Goal: Transaction & Acquisition: Purchase product/service

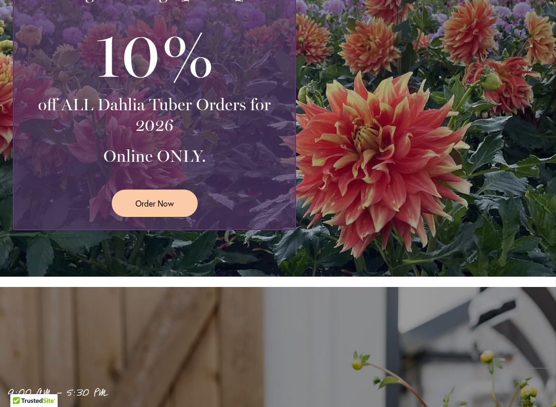
scroll to position [336, 0]
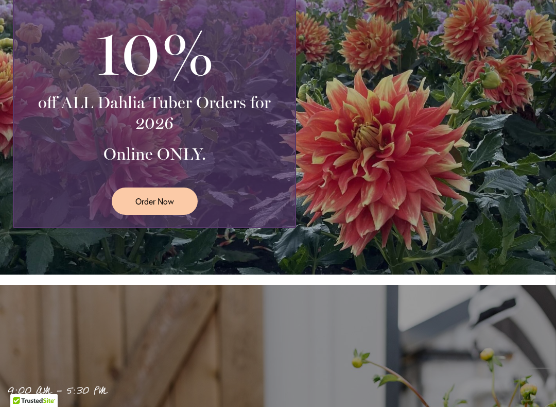
click at [161, 199] on span "Order Now" at bounding box center [154, 201] width 39 height 12
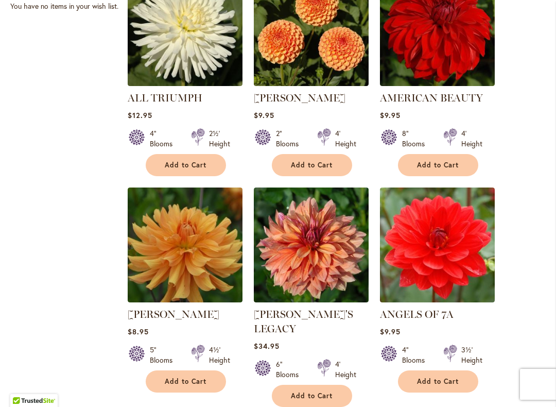
scroll to position [738, 0]
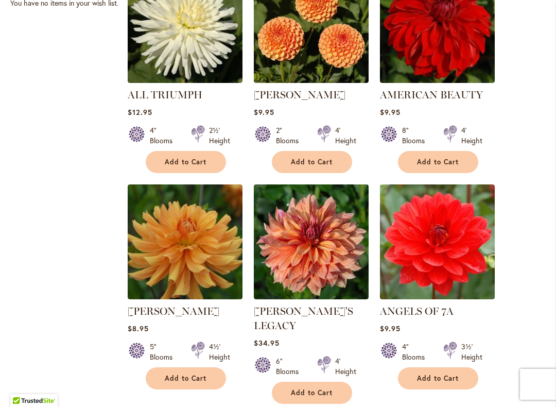
click at [308, 162] on span "Add to Cart" at bounding box center [312, 161] width 42 height 9
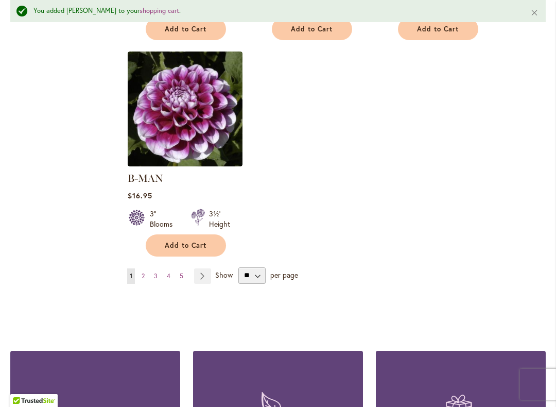
scroll to position [1345, 0]
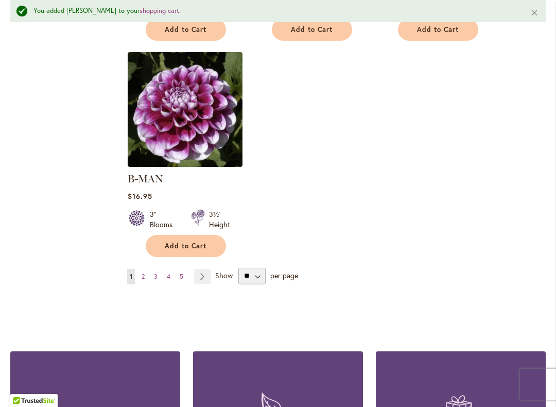
click at [190, 241] on span "Add to Cart" at bounding box center [186, 245] width 42 height 9
click at [147, 269] on link "Page 2" at bounding box center [143, 276] width 8 height 15
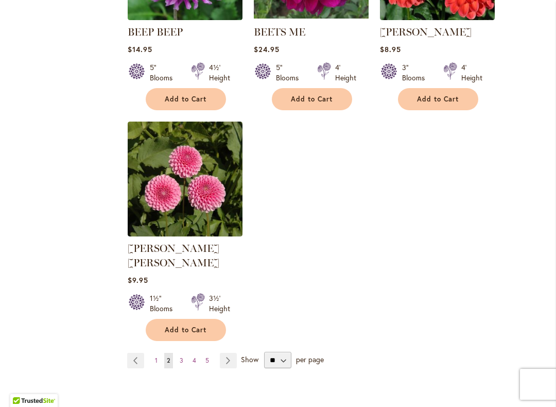
scroll to position [1234, 0]
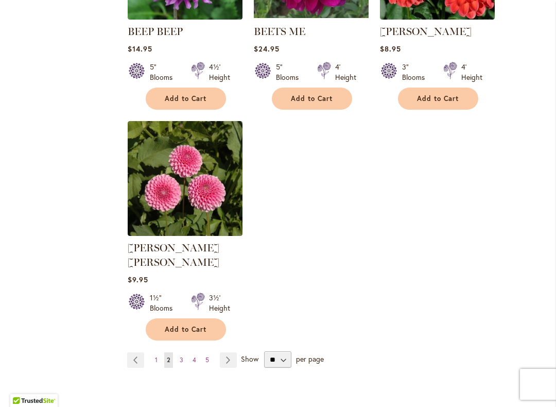
click at [184, 325] on span "Add to Cart" at bounding box center [186, 329] width 42 height 9
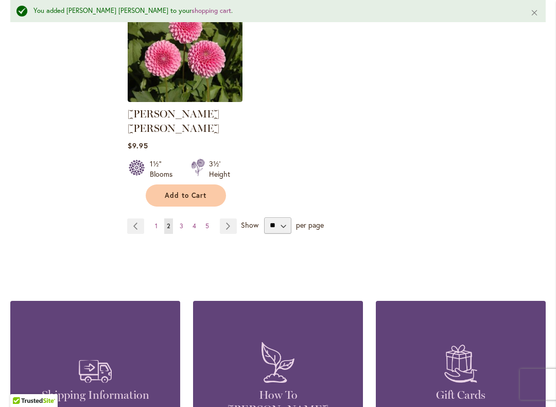
scroll to position [1394, 0]
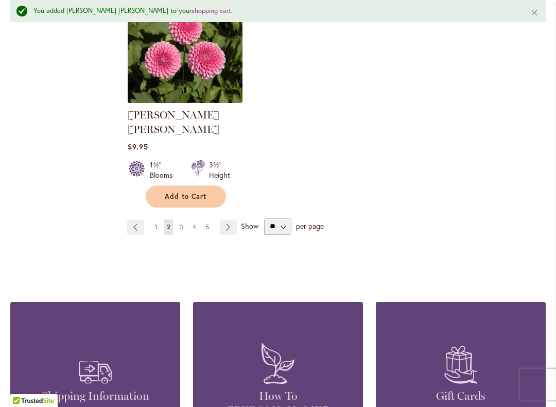
click at [182, 223] on span "3" at bounding box center [182, 227] width 4 height 8
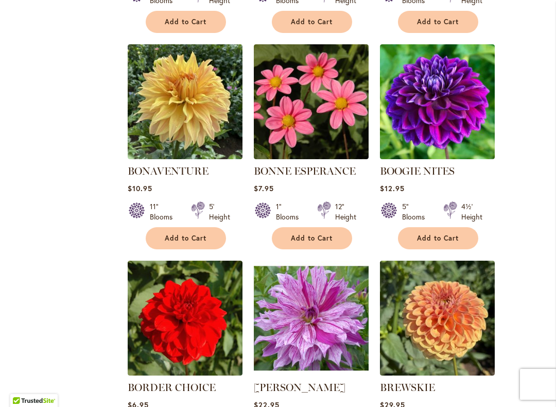
scroll to position [878, 0]
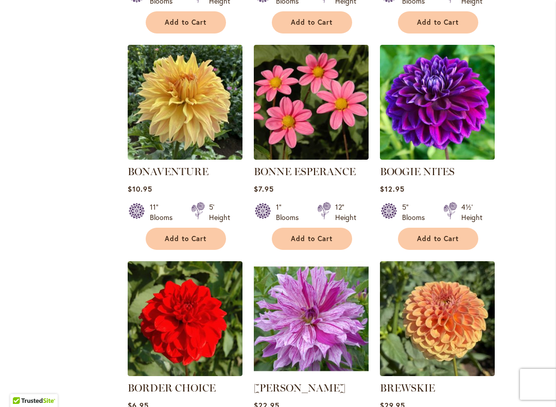
click at [310, 240] on span "Add to Cart" at bounding box center [312, 238] width 42 height 9
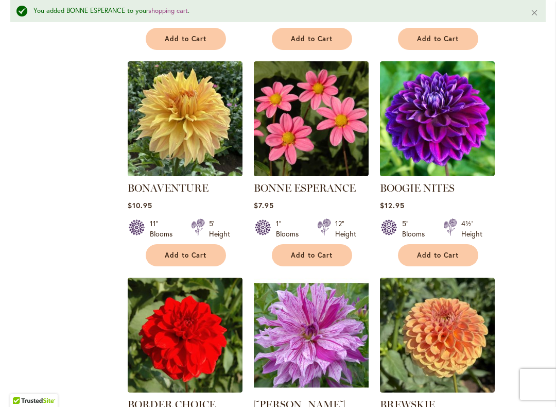
scroll to position [888, 0]
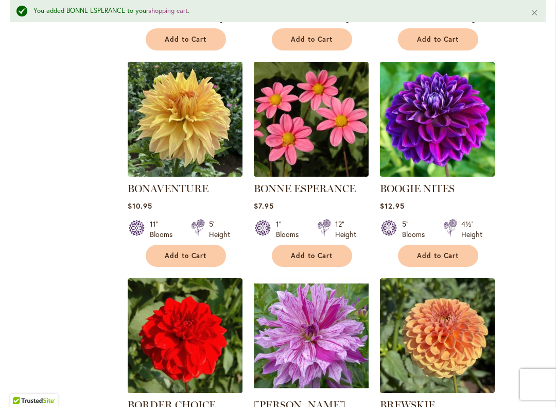
click at [444, 253] on span "Add to Cart" at bounding box center [438, 255] width 42 height 9
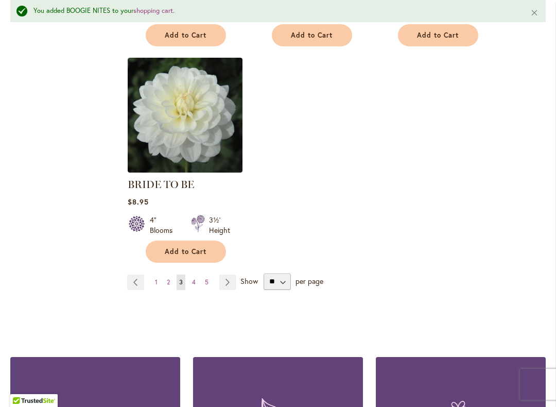
scroll to position [1427, 0]
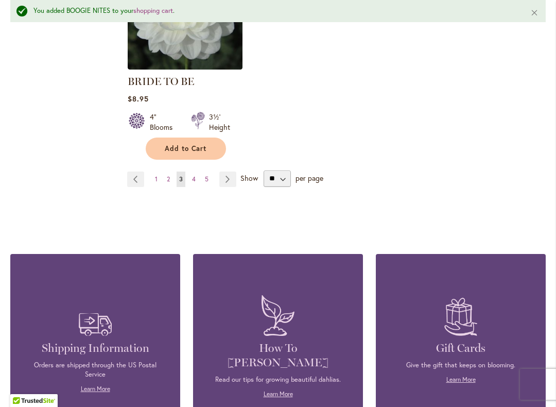
click at [191, 178] on link "Page 4" at bounding box center [193, 178] width 9 height 15
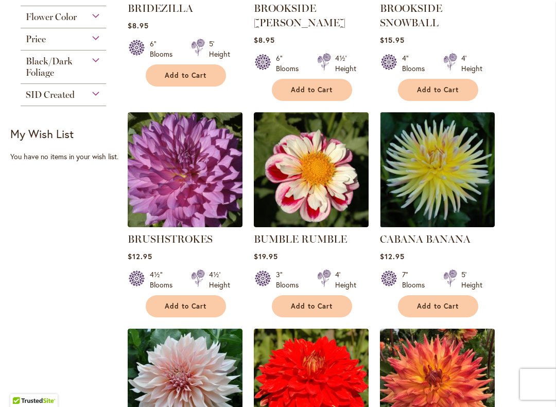
scroll to position [392, 0]
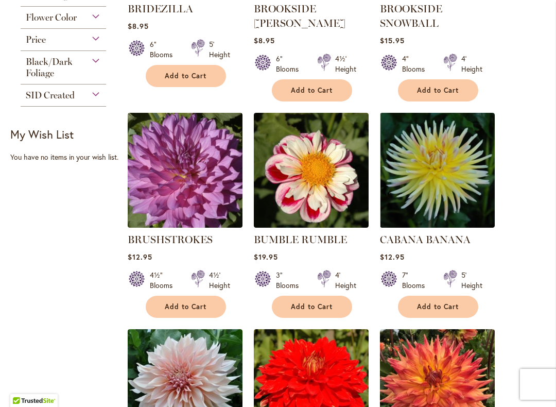
click at [313, 307] on span "Add to Cart" at bounding box center [312, 306] width 42 height 9
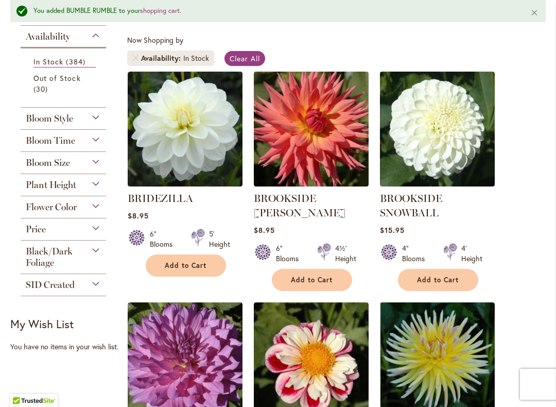
scroll to position [229, 0]
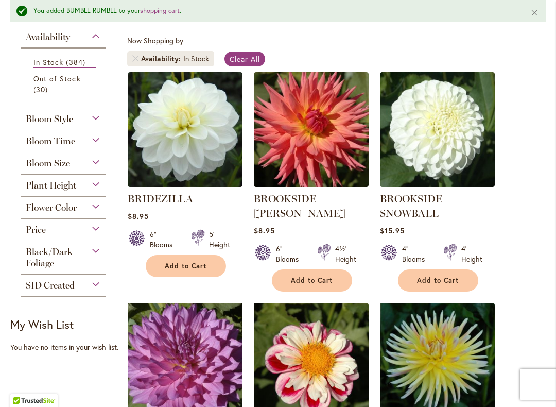
click at [312, 276] on span "Add to Cart" at bounding box center [312, 280] width 42 height 9
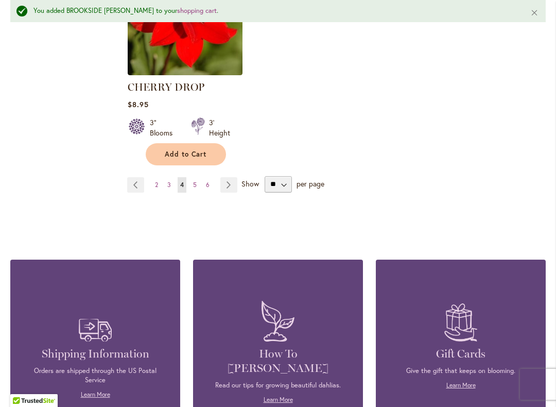
scroll to position [1502, 0]
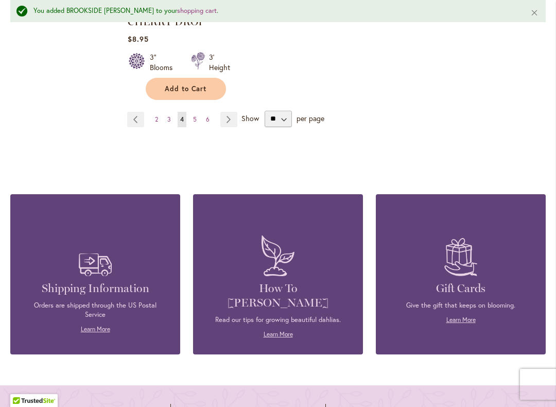
click at [193, 117] on span "5" at bounding box center [195, 119] width 4 height 8
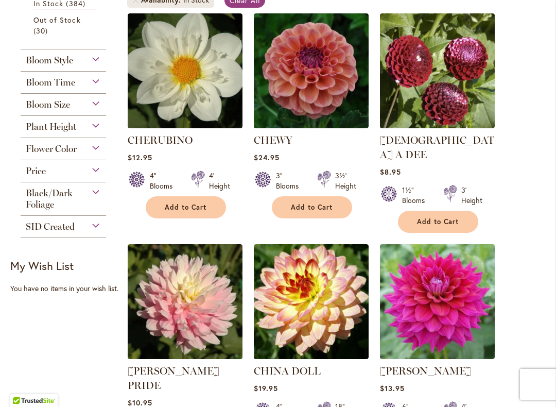
scroll to position [208, 0]
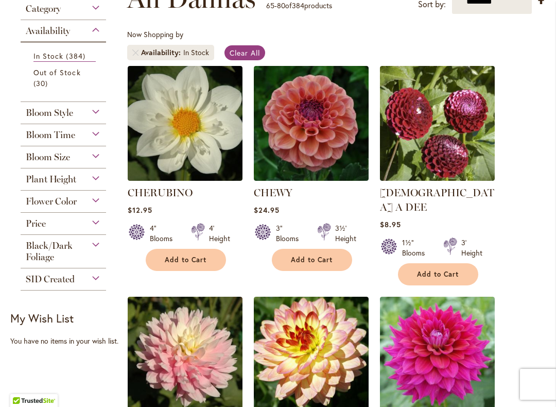
click at [443, 270] on span "Add to Cart" at bounding box center [438, 274] width 42 height 9
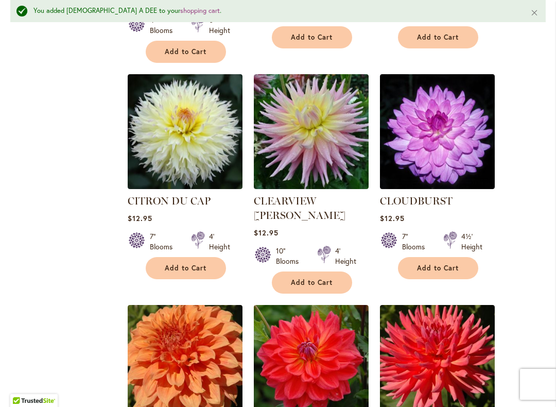
scroll to position [688, 0]
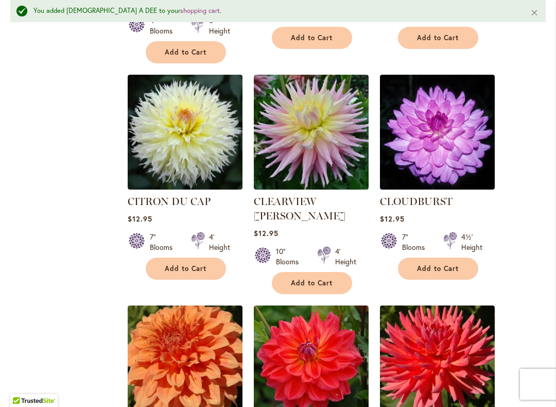
click at [315, 278] on span "Add to Cart" at bounding box center [312, 282] width 42 height 9
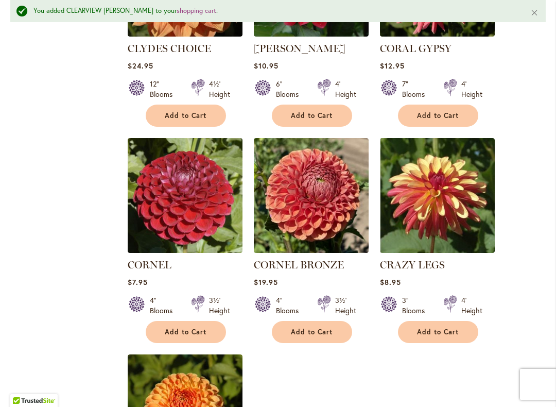
scroll to position [1070, 0]
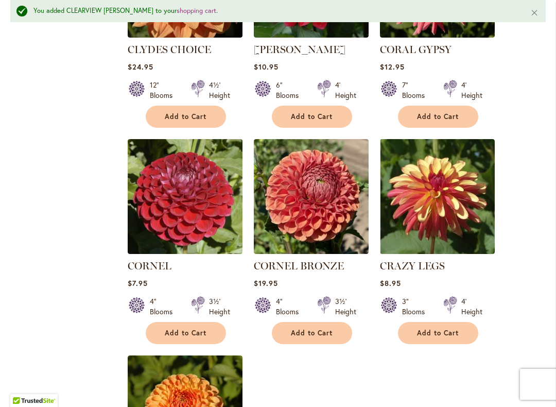
click at [436, 322] on button "Add to Cart" at bounding box center [438, 333] width 80 height 22
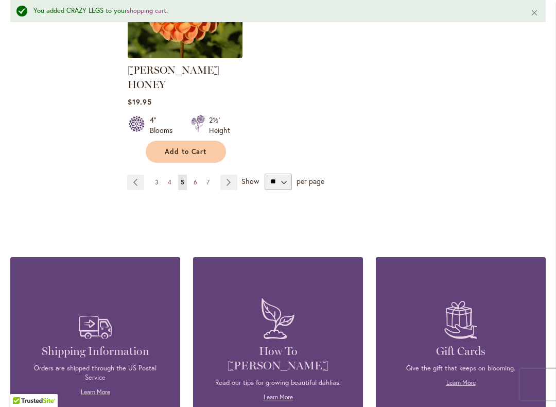
scroll to position [1481, 0]
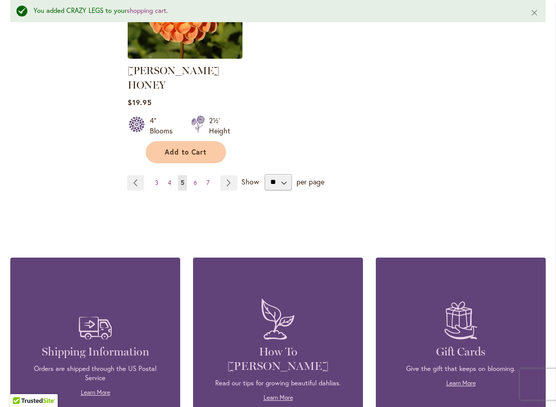
click at [193, 179] on span "6" at bounding box center [195, 183] width 4 height 8
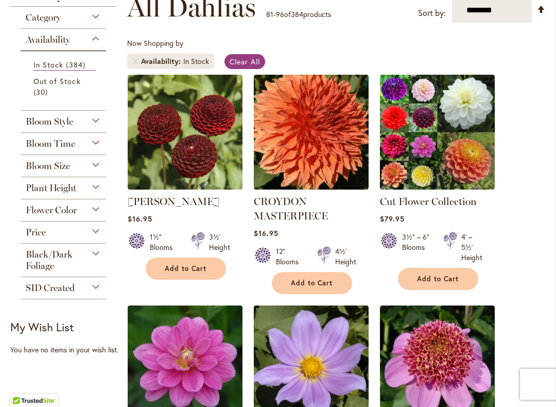
scroll to position [194, 0]
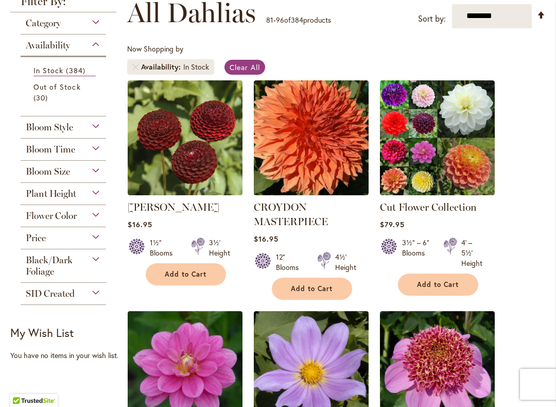
click at [437, 280] on span "Add to Cart" at bounding box center [438, 284] width 42 height 9
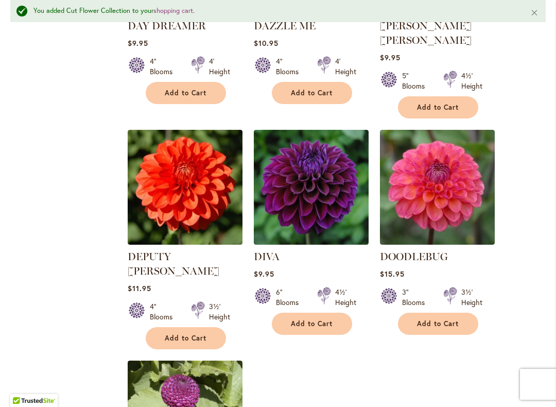
scroll to position [1065, 0]
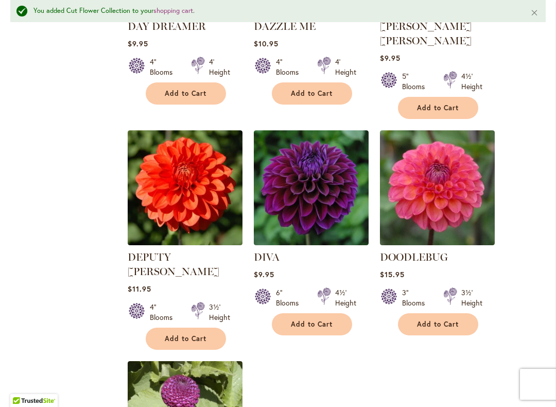
click at [444, 320] on span "Add to Cart" at bounding box center [438, 324] width 42 height 9
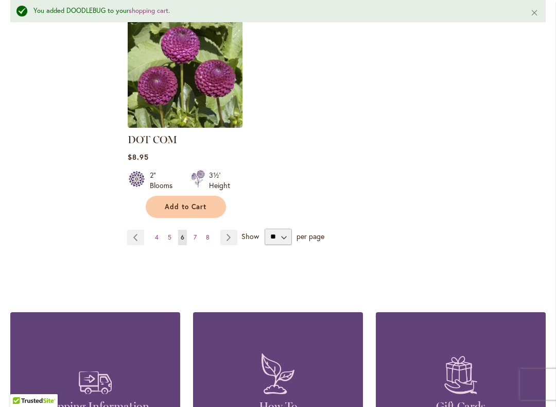
scroll to position [1411, 0]
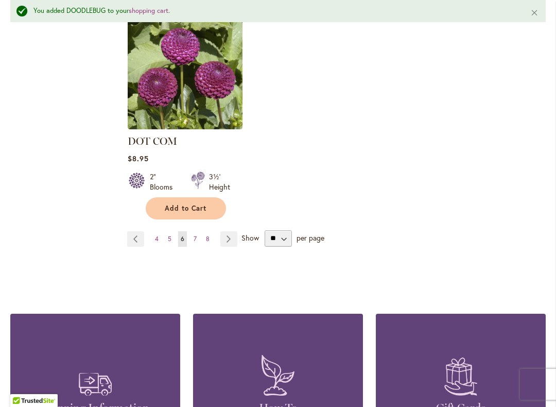
click at [192, 231] on link "Page 7" at bounding box center [195, 238] width 8 height 15
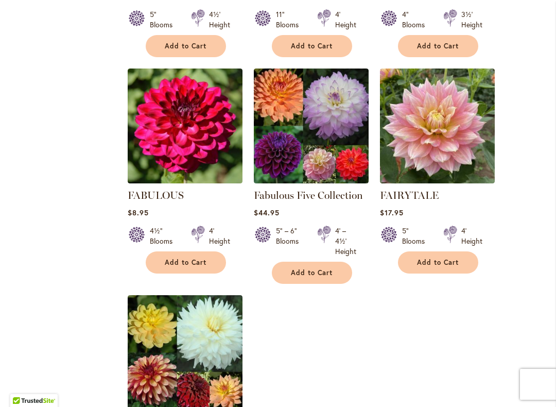
scroll to position [1086, 0]
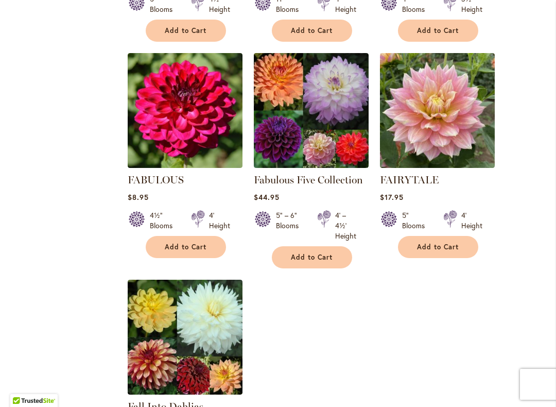
click at [315, 120] on img at bounding box center [311, 110] width 115 height 115
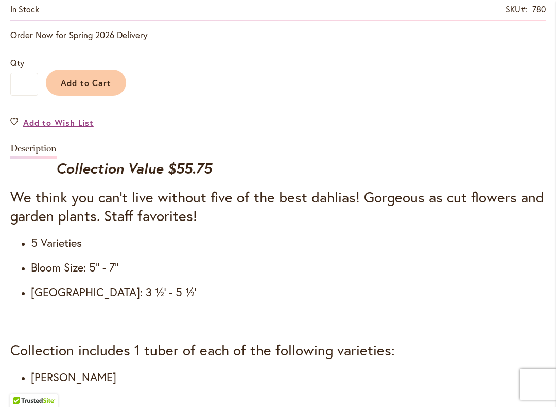
scroll to position [822, 0]
click at [84, 86] on span "Add to Cart" at bounding box center [86, 83] width 51 height 11
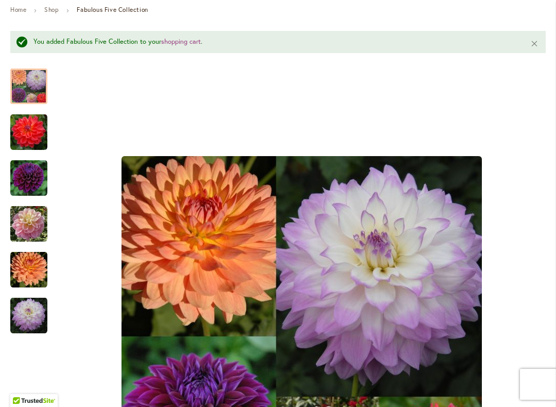
scroll to position [158, 0]
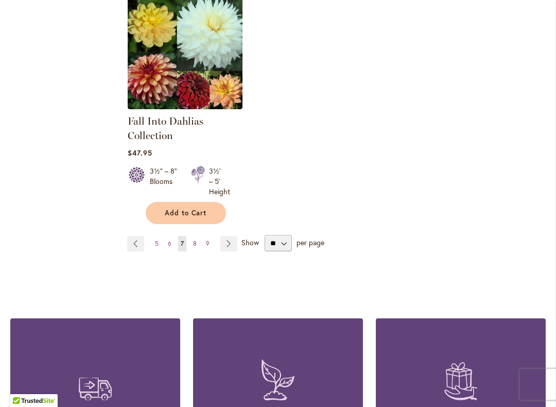
scroll to position [1371, 0]
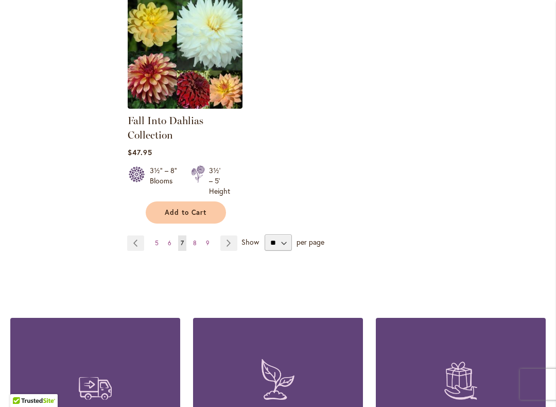
click at [198, 240] on link "Page 8" at bounding box center [194, 242] width 9 height 15
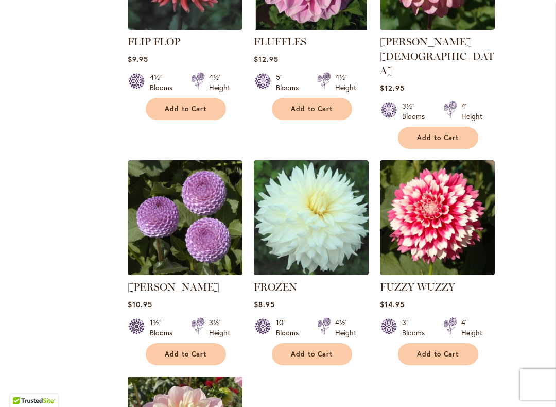
scroll to position [1022, 0]
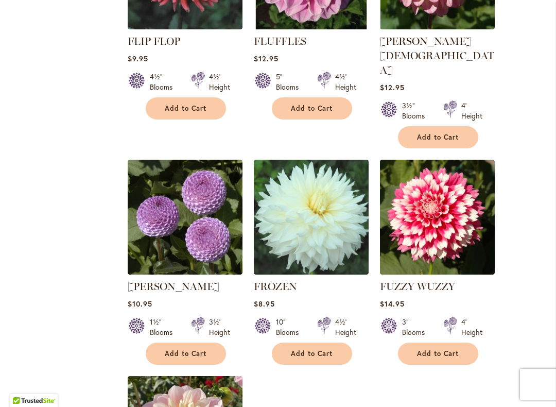
click at [436, 349] on span "Add to Cart" at bounding box center [438, 353] width 42 height 9
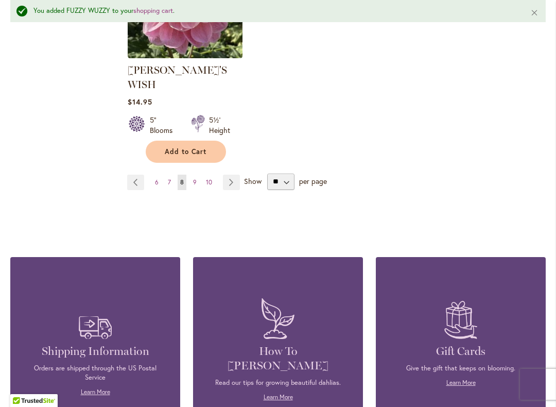
scroll to position [1526, 0]
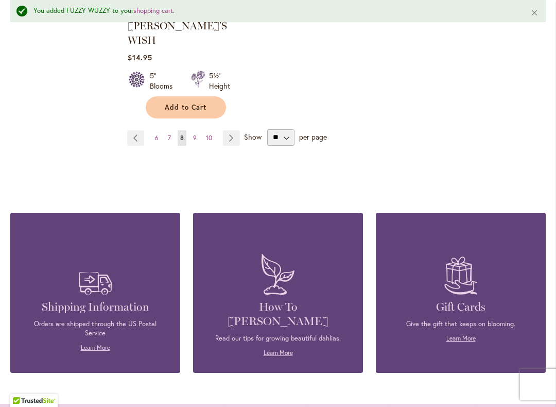
click at [198, 130] on link "Page 9" at bounding box center [194, 137] width 9 height 15
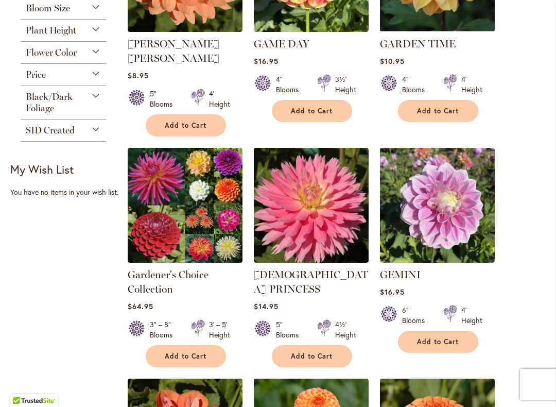
scroll to position [361, 0]
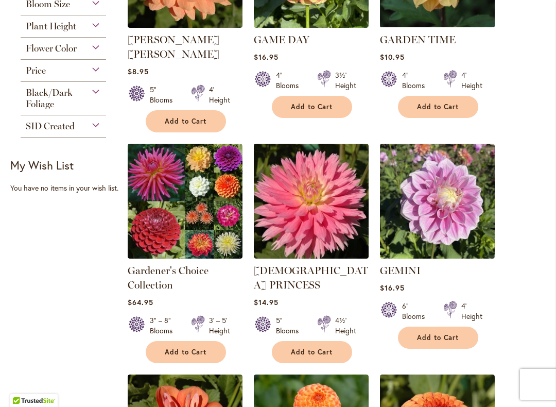
click at [200, 187] on img at bounding box center [185, 201] width 115 height 115
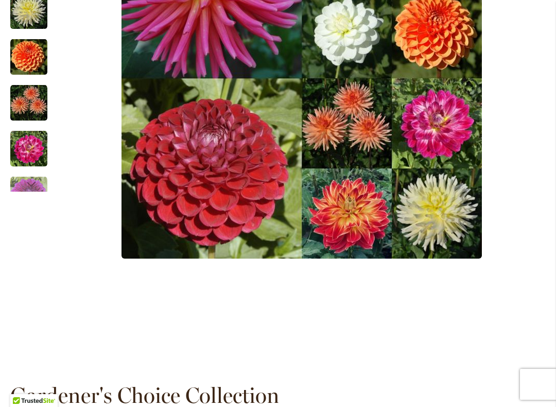
scroll to position [396, 0]
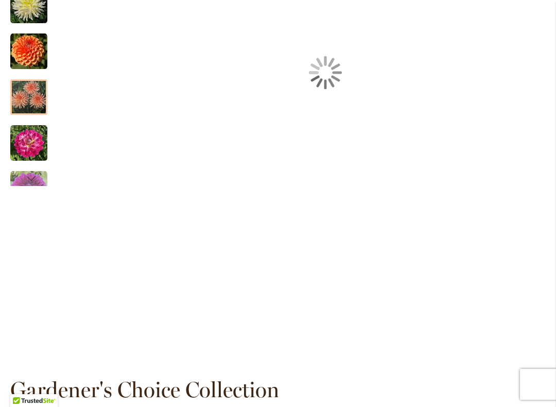
click at [31, 185] on div "Next" at bounding box center [28, 177] width 15 height 15
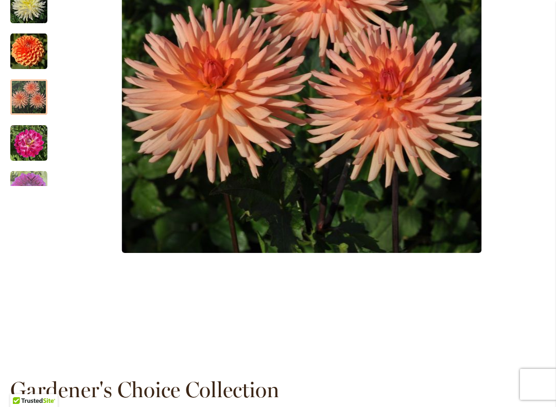
click at [34, 171] on div "Next" at bounding box center [28, 177] width 15 height 15
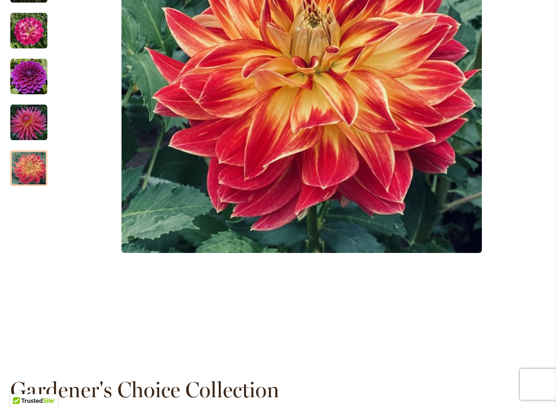
click at [34, 173] on img "HOMETOWN HERO" at bounding box center [28, 168] width 37 height 37
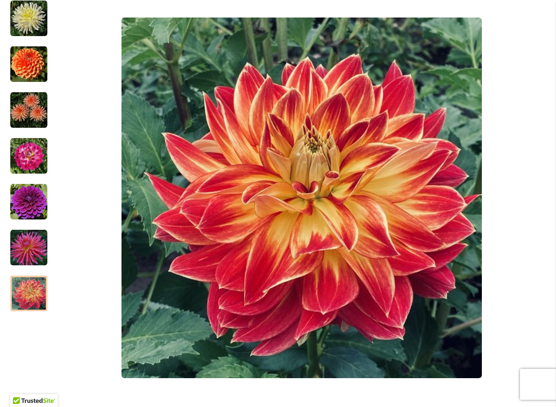
scroll to position [270, 0]
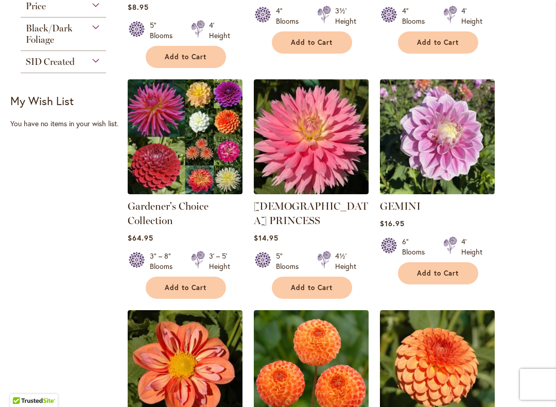
scroll to position [425, 0]
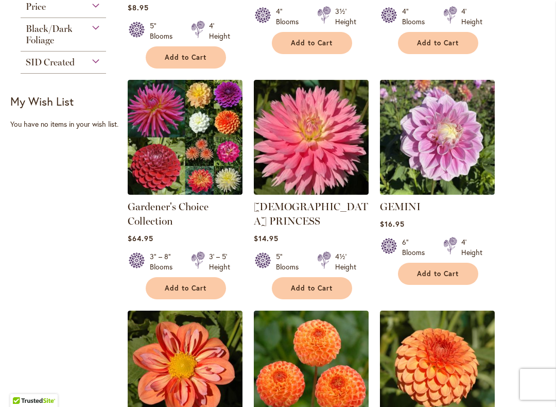
click at [186, 284] on span "Add to Cart" at bounding box center [186, 288] width 42 height 9
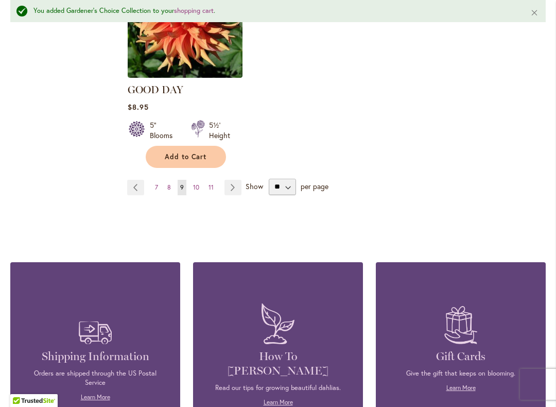
scroll to position [1461, 0]
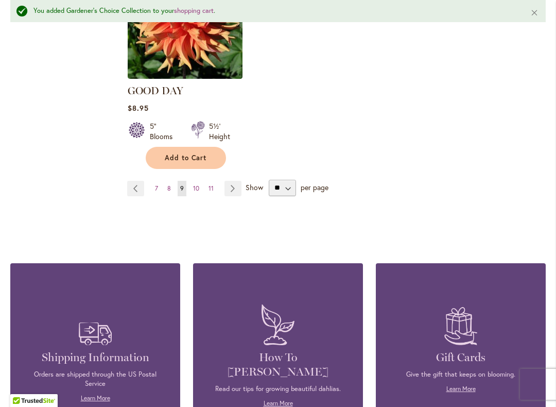
click at [195, 184] on span "10" at bounding box center [196, 188] width 6 height 8
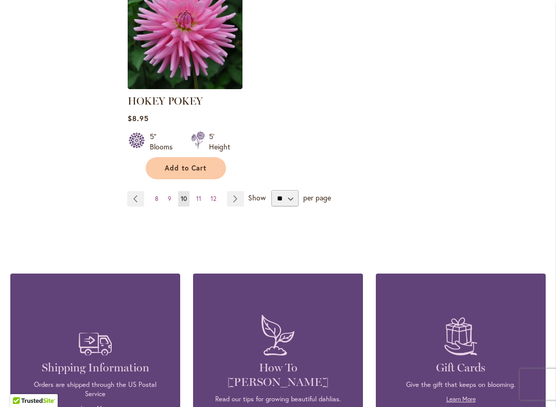
scroll to position [1449, 0]
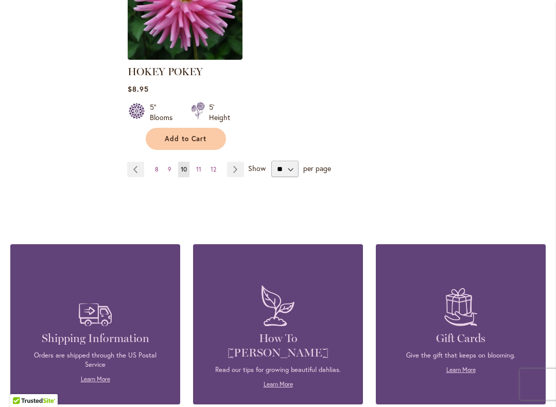
click at [202, 167] on link "Page 11" at bounding box center [198, 169] width 10 height 15
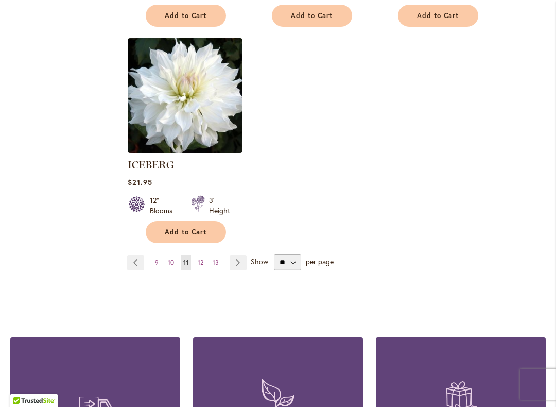
scroll to position [1346, 0]
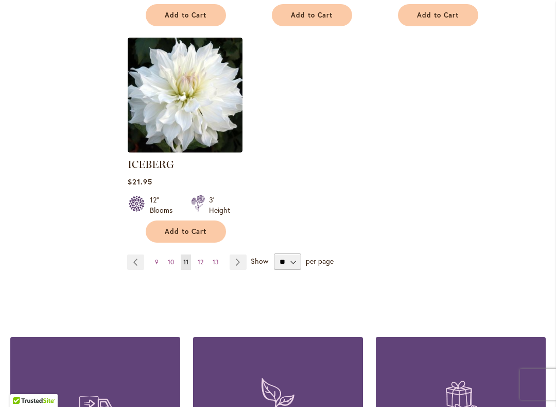
click at [204, 254] on link "Page 12" at bounding box center [200, 261] width 11 height 15
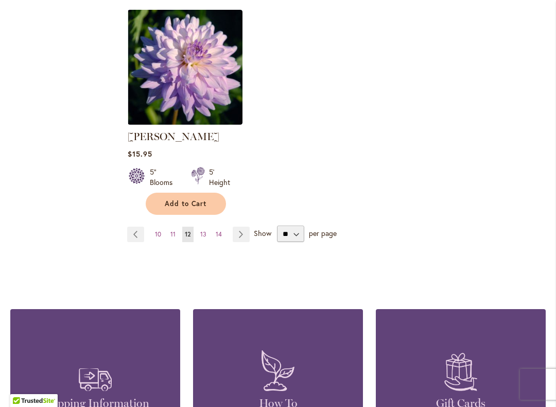
scroll to position [1383, 0]
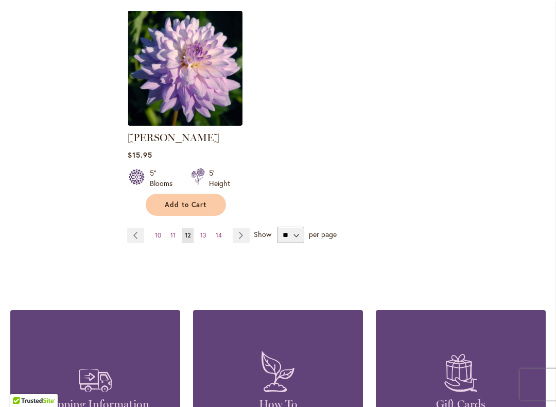
click at [205, 231] on span "13" at bounding box center [203, 235] width 6 height 8
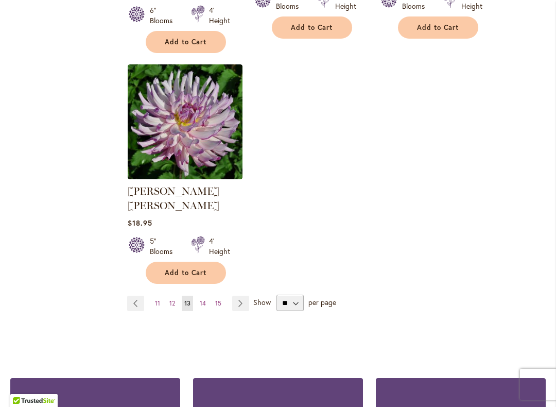
scroll to position [1315, 0]
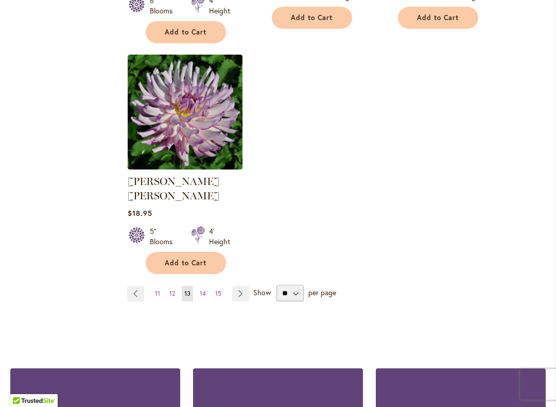
click at [208, 286] on link "Page 14" at bounding box center [202, 293] width 11 height 15
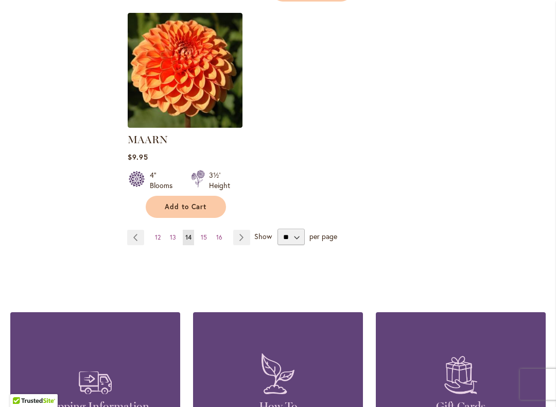
scroll to position [1370, 0]
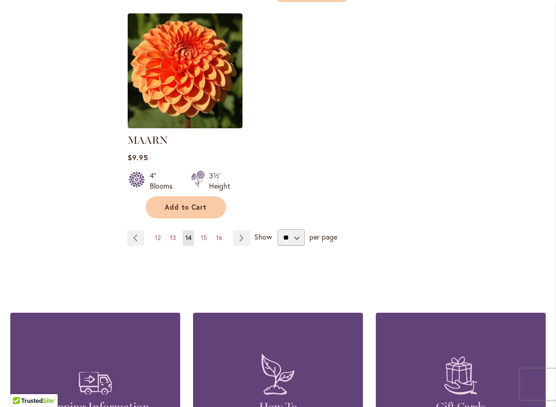
click at [206, 234] on span "15" at bounding box center [204, 238] width 6 height 8
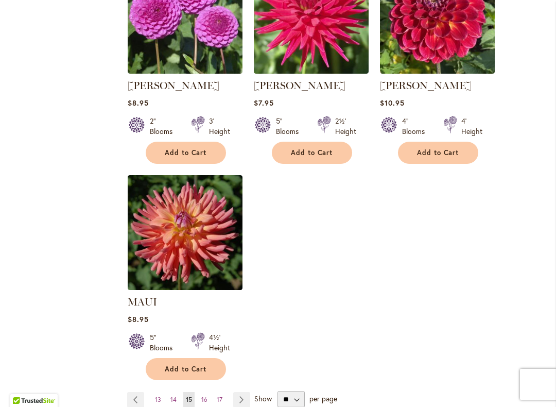
scroll to position [1213, 0]
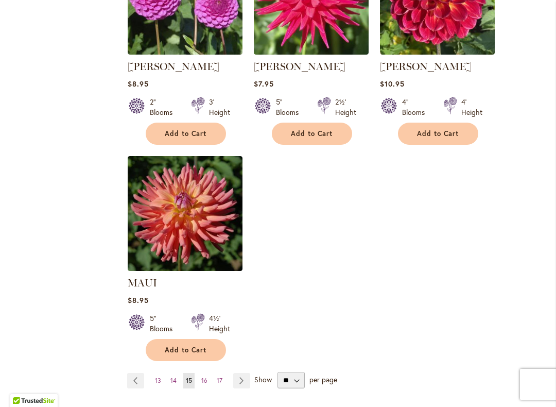
click at [183, 129] on span "Add to Cart" at bounding box center [186, 133] width 42 height 9
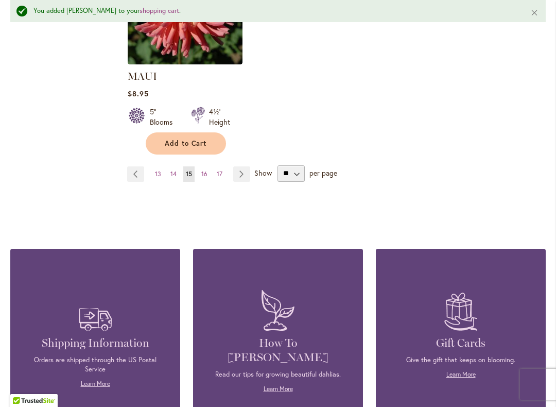
scroll to position [1446, 0]
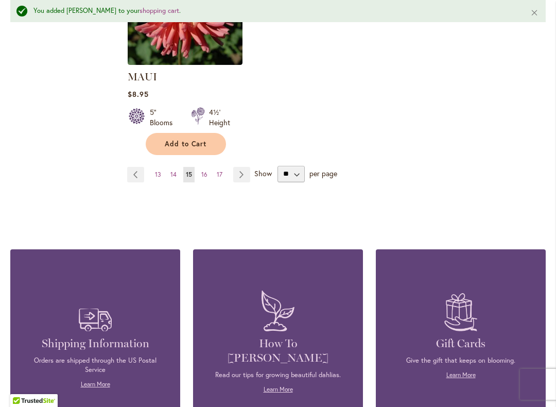
click at [204, 171] on span "16" at bounding box center [204, 174] width 6 height 8
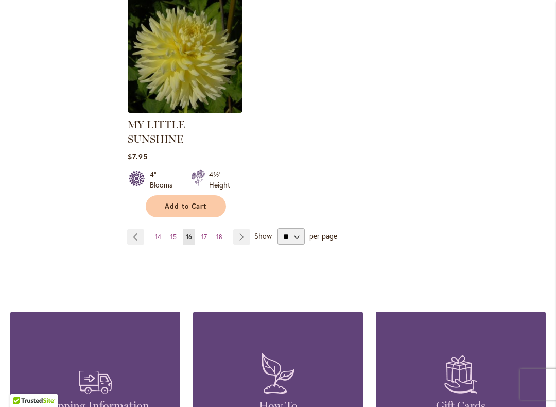
scroll to position [1387, 0]
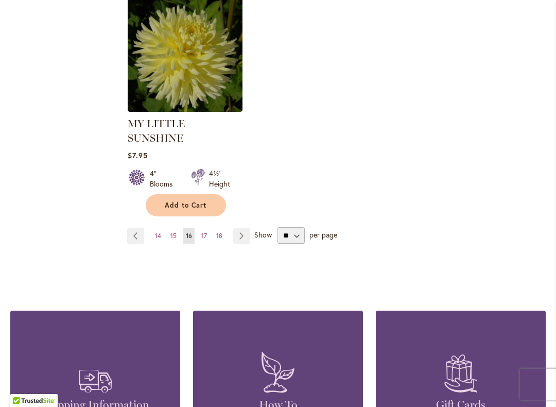
click at [203, 232] on span "17" at bounding box center [204, 236] width 6 height 8
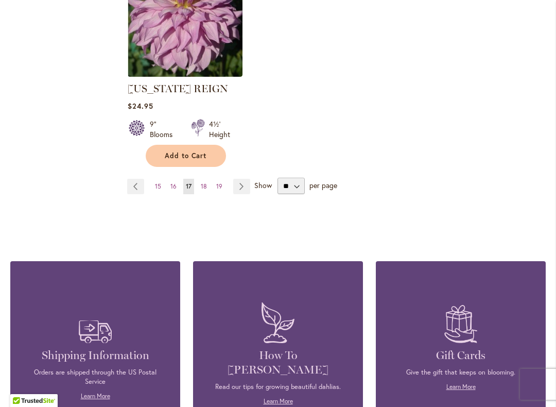
scroll to position [1392, 0]
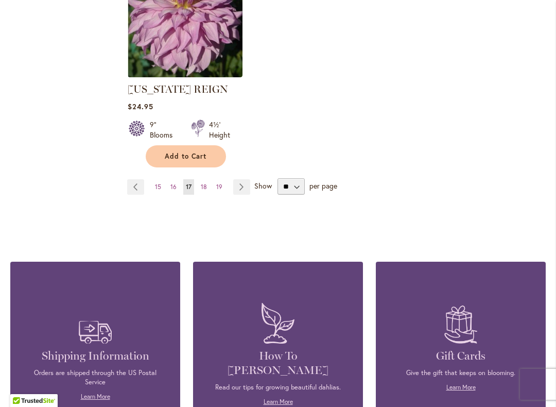
click at [206, 188] on span "18" at bounding box center [204, 187] width 6 height 8
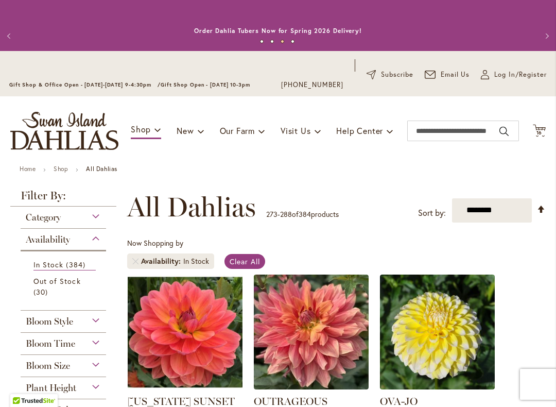
click at [537, 131] on span "16" at bounding box center [539, 132] width 6 height 7
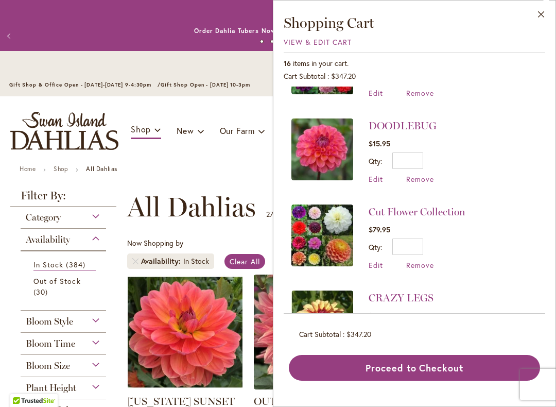
scroll to position [321, 0]
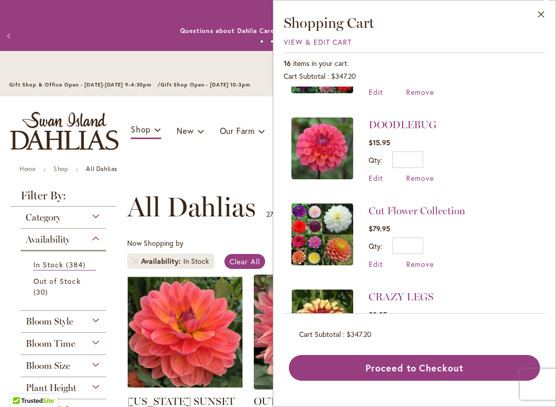
click at [336, 224] on img at bounding box center [322, 234] width 62 height 62
